Goal: Information Seeking & Learning: Find specific page/section

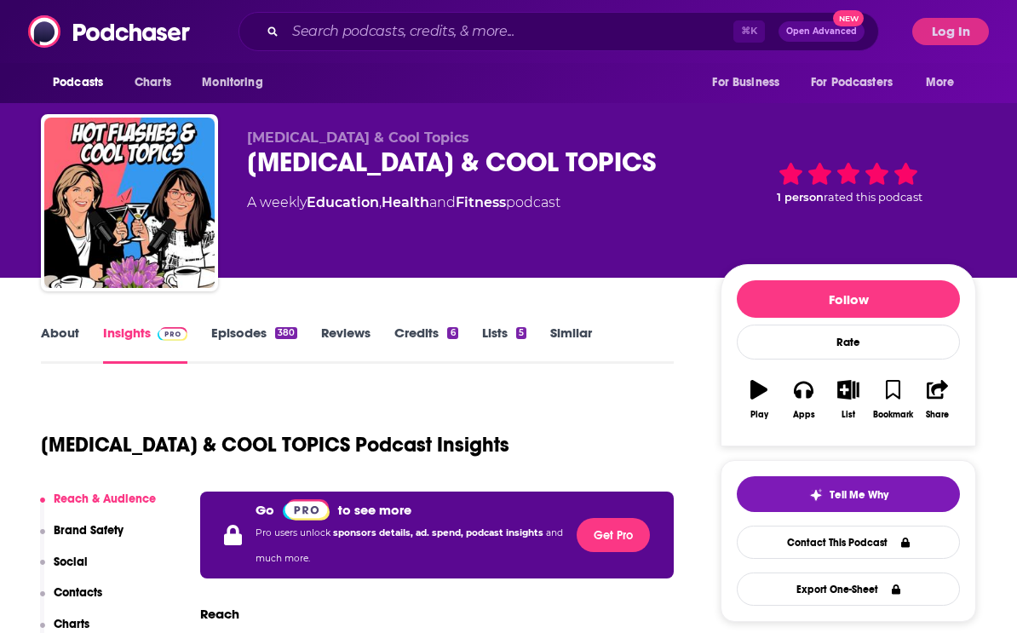
drag, startPoint x: 912, startPoint y: 25, endPoint x: 938, endPoint y: 27, distance: 26.5
click at [917, 25] on div "Podcasts Charts Monitoring ⌘ K Open Advanced New For Business For Podcasters Mo…" at bounding box center [508, 31] width 1017 height 63
click at [938, 27] on button "Log In" at bounding box center [951, 31] width 77 height 27
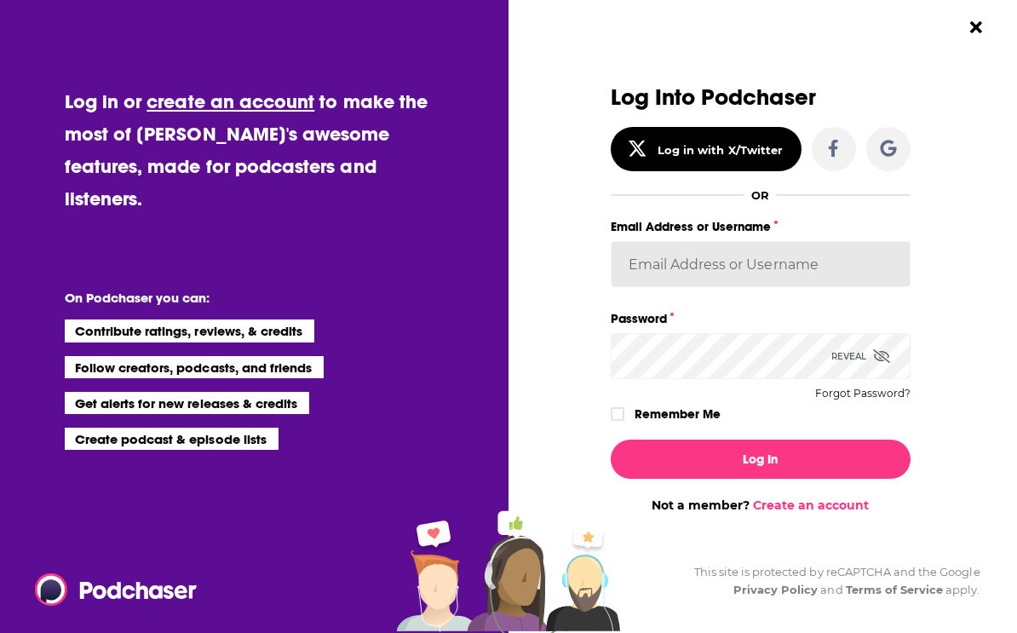
click at [720, 254] on input "Email Address or Username" at bounding box center [761, 264] width 300 height 46
type input "[EMAIL_ADDRESS][DOMAIN_NAME]"
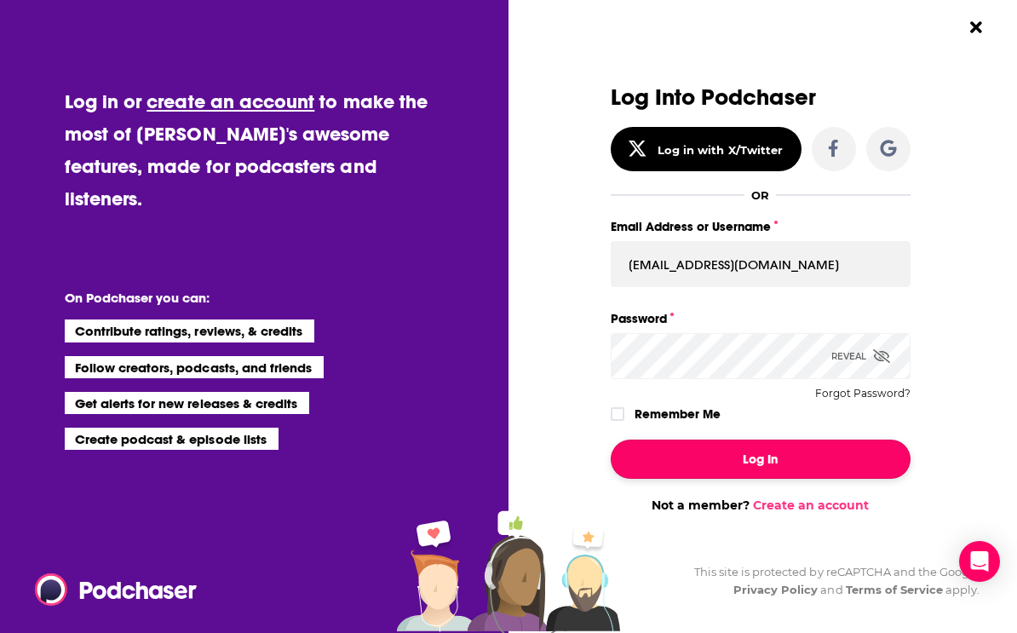
click at [735, 468] on button "Log In" at bounding box center [761, 459] width 300 height 39
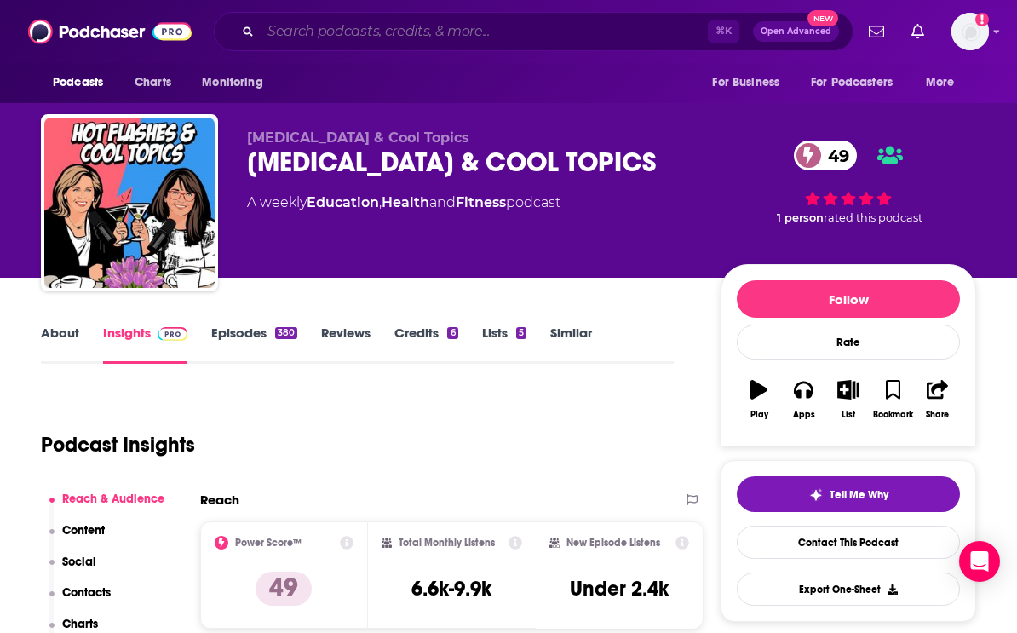
click at [414, 38] on input "Search podcasts, credits, & more..." at bounding box center [484, 31] width 447 height 27
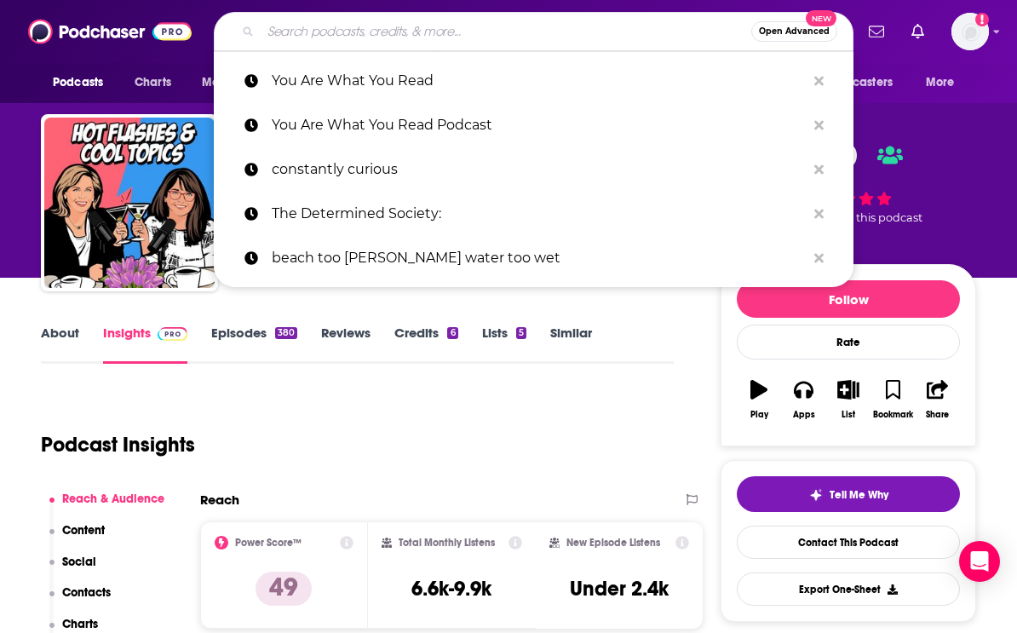
paste input "To Your Good Health Radio"
type input "To Your Good Health Radio"
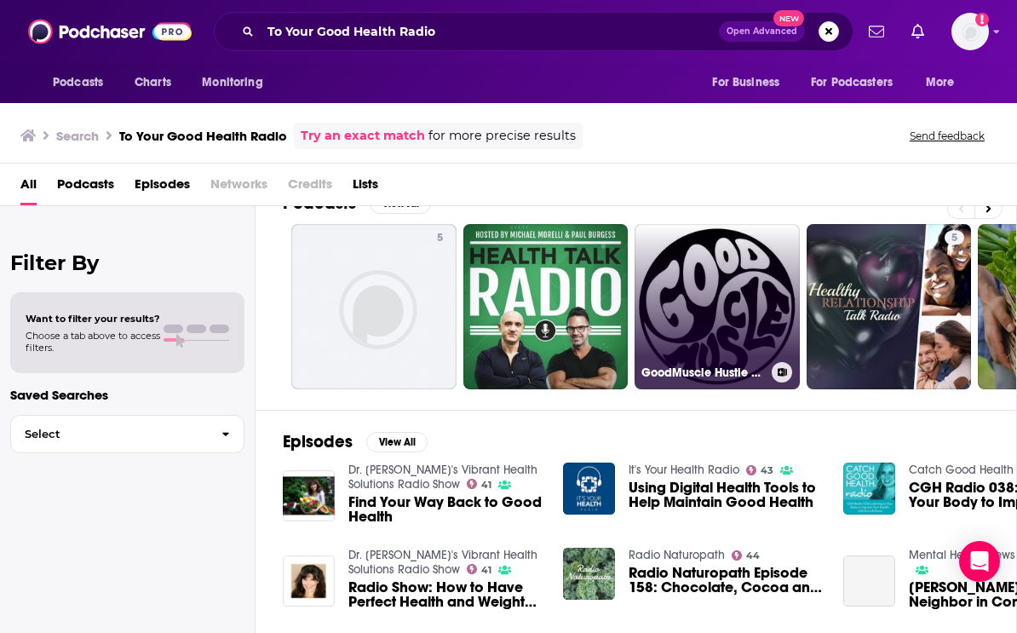
scroll to position [121, 0]
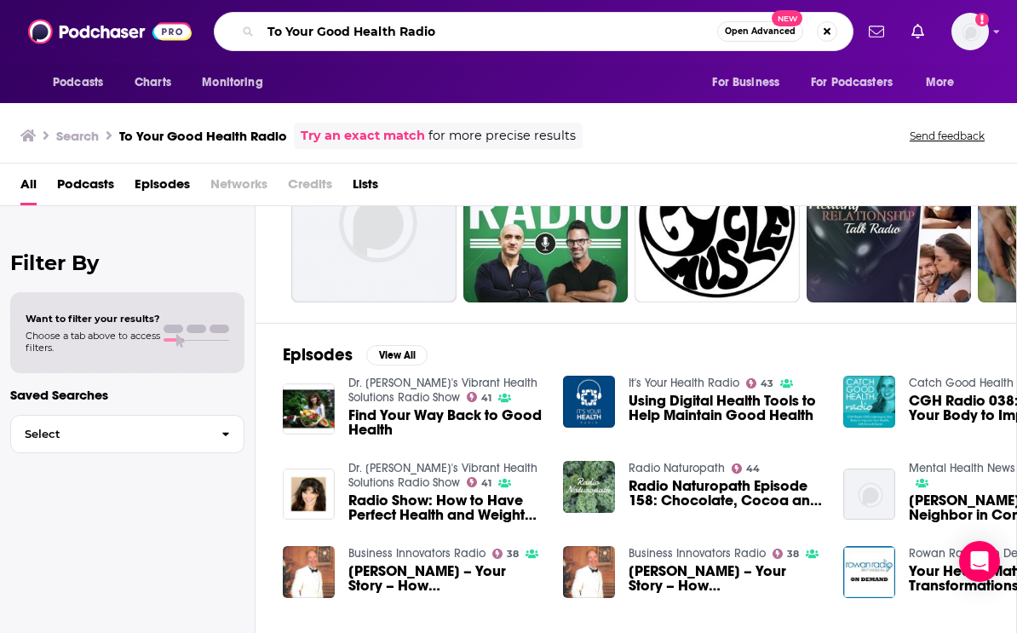
drag, startPoint x: 431, startPoint y: 30, endPoint x: 422, endPoint y: 31, distance: 9.4
click at [422, 31] on input "To Your Good Health Radio" at bounding box center [489, 31] width 457 height 27
type input "To Your Good Health"
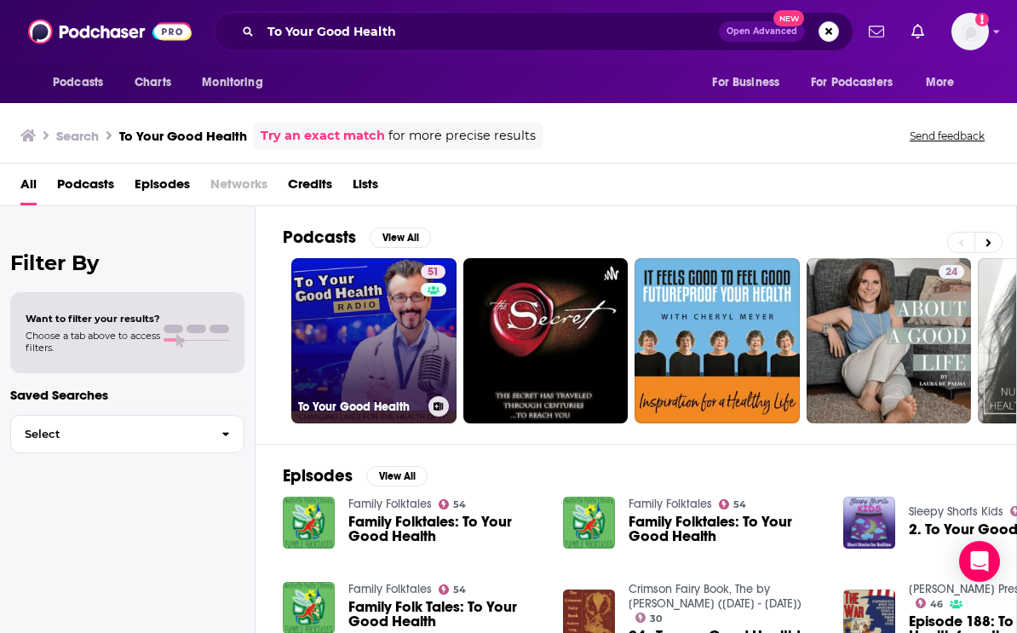
click at [389, 332] on link "51 To Your Good Health" at bounding box center [373, 340] width 165 height 165
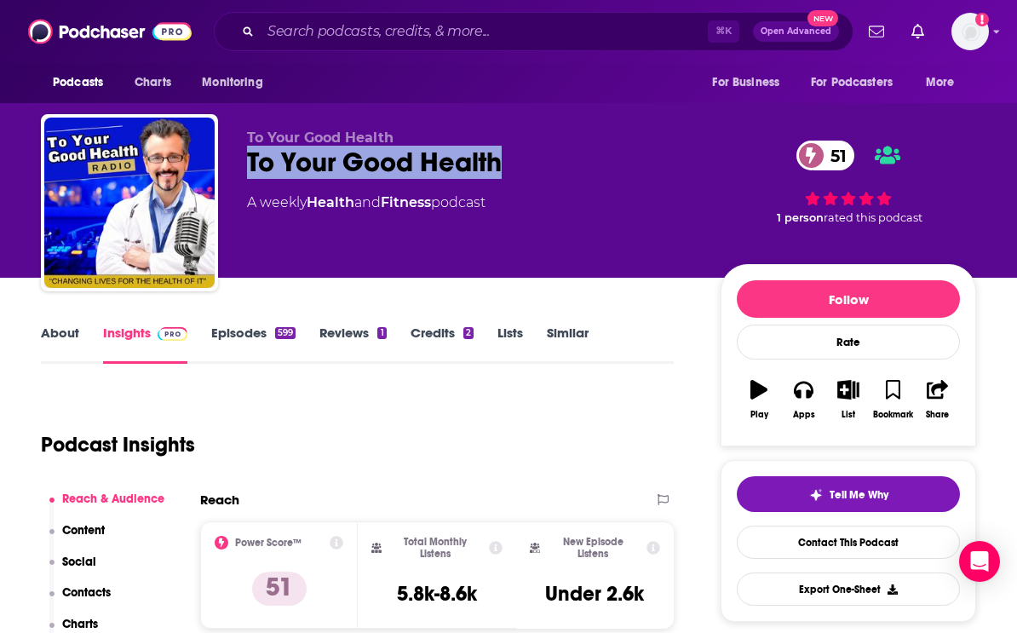
copy h2 "To Your Good Health"
drag, startPoint x: 241, startPoint y: 160, endPoint x: 514, endPoint y: 159, distance: 272.7
click at [509, 156] on div "To Your Good Health To Your Good Health 51 A weekly Health and Fitness podcast …" at bounding box center [509, 206] width 936 height 184
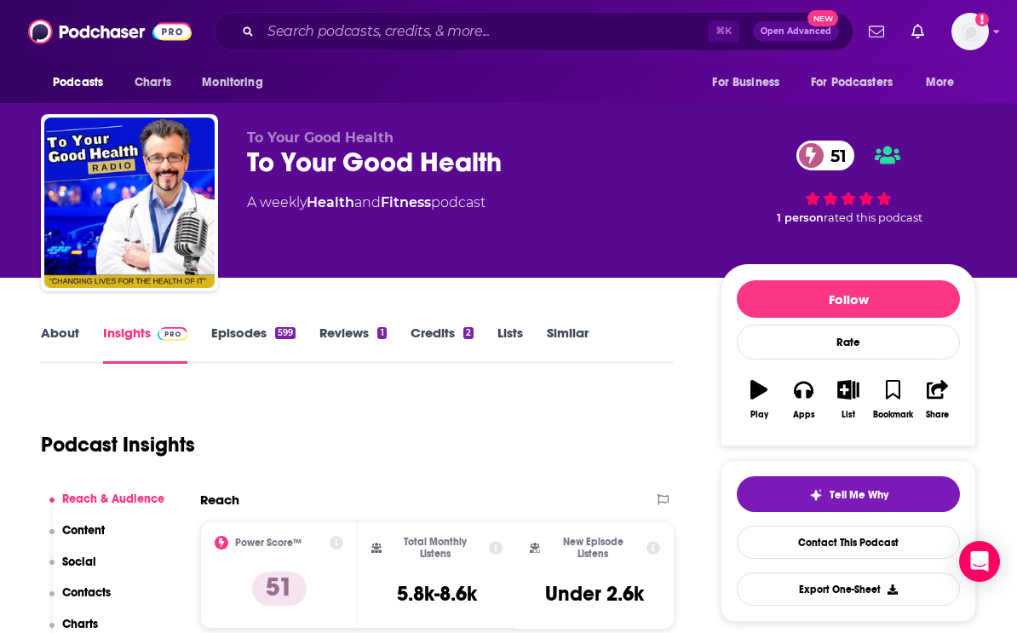
click at [563, 168] on div "To Your Good Health 51" at bounding box center [470, 162] width 447 height 33
